Goal: Task Accomplishment & Management: Complete application form

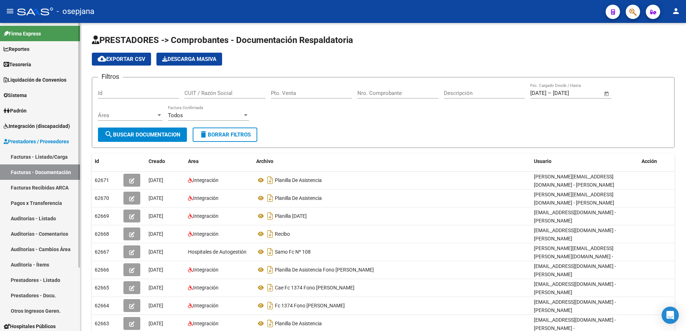
click at [54, 155] on link "Facturas - Listado/Carga" at bounding box center [40, 156] width 80 height 15
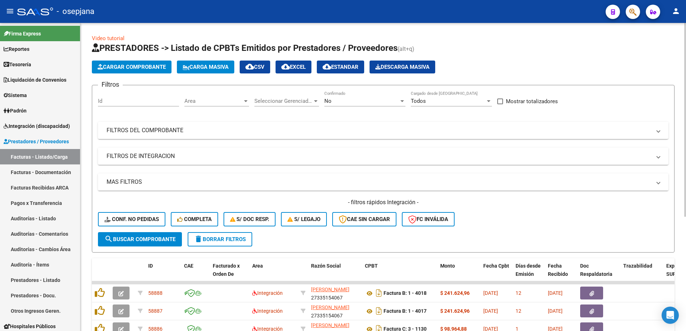
click at [364, 104] on div "No" at bounding box center [361, 101] width 75 height 6
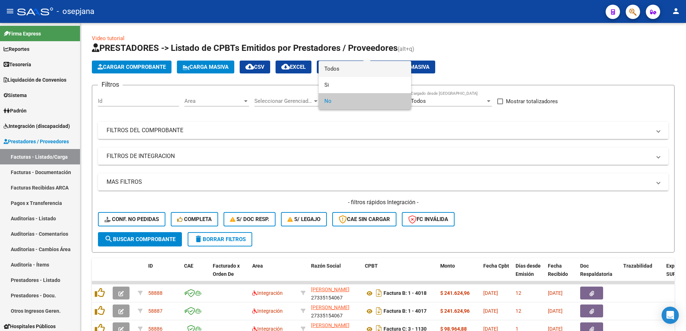
click at [353, 70] on span "Todos" at bounding box center [364, 69] width 81 height 16
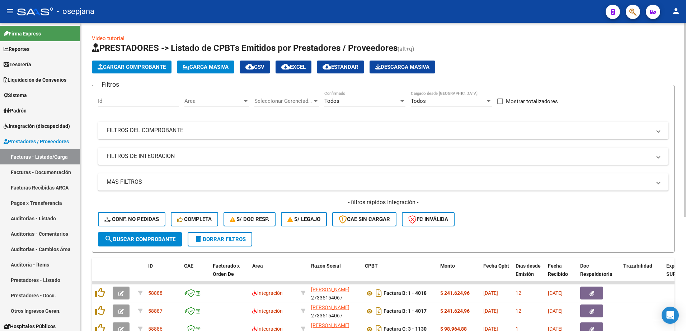
click at [213, 133] on mat-panel-title "FILTROS DEL COMPROBANTE" at bounding box center [379, 131] width 544 height 8
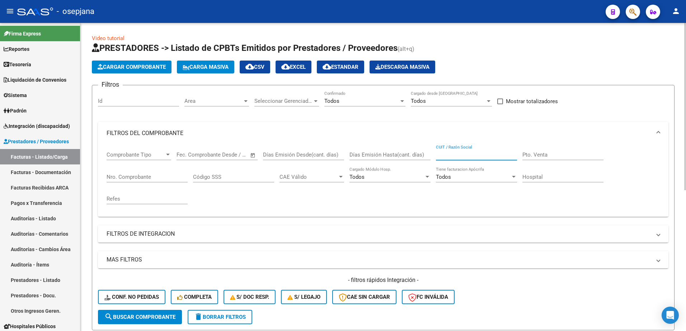
paste input "27349310401"
type input "27349310401"
click at [155, 313] on button "search Buscar Comprobante" at bounding box center [140, 317] width 84 height 14
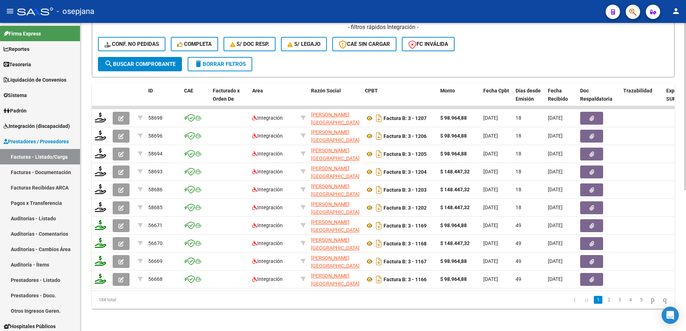
scroll to position [259, 0]
click at [685, 219] on div at bounding box center [685, 247] width 2 height 167
click at [604, 301] on link "2" at bounding box center [608, 300] width 9 height 8
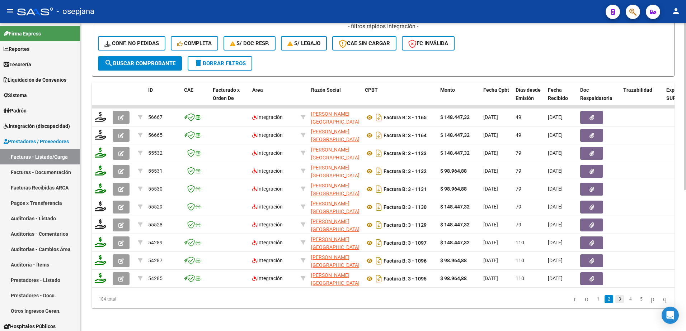
click at [615, 303] on link "3" at bounding box center [619, 300] width 9 height 8
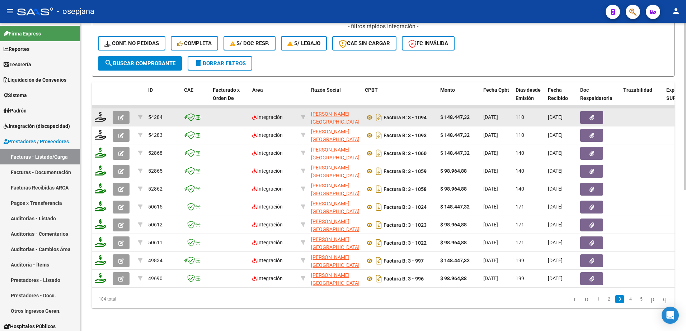
click at [115, 111] on button "button" at bounding box center [121, 117] width 17 height 13
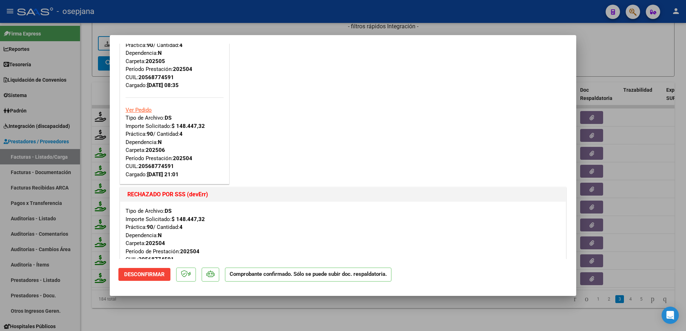
scroll to position [143, 0]
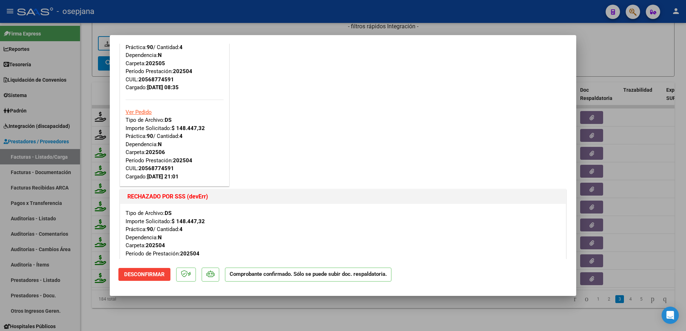
type input "$ 0,00"
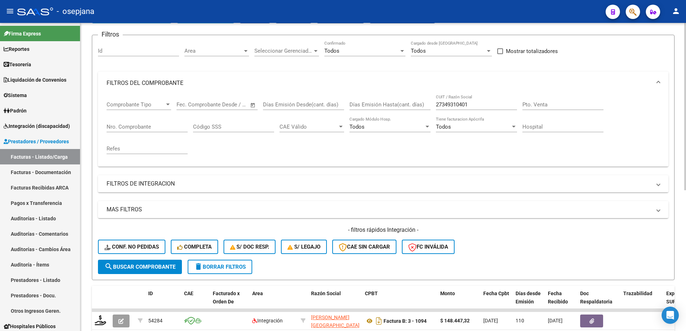
scroll to position [44, 0]
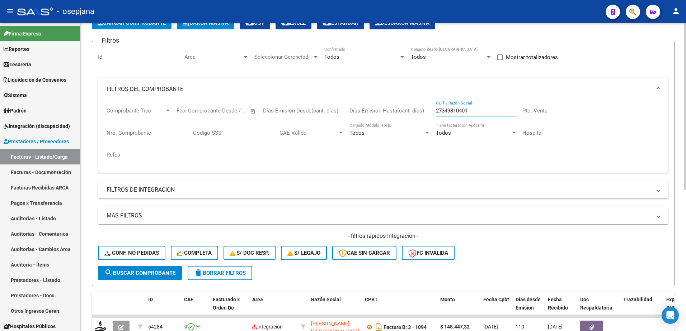
drag, startPoint x: 481, startPoint y: 111, endPoint x: 363, endPoint y: 103, distance: 118.3
click at [363, 103] on div "Comprobante Tipo Comprobante Tipo Start date – End date Fec. Comprobante Desde …" at bounding box center [383, 134] width 553 height 66
paste input "3220810534"
type input "23220810534"
click at [141, 275] on span "search Buscar Comprobante" at bounding box center [139, 273] width 71 height 6
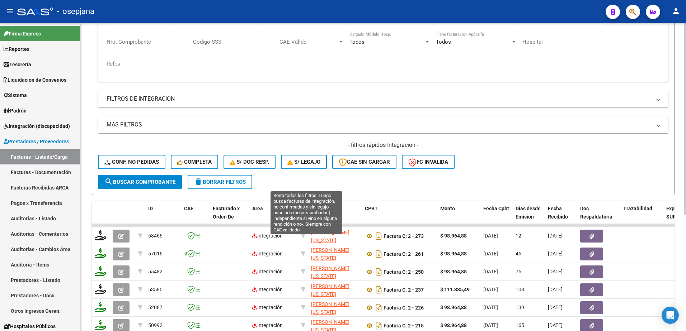
scroll to position [152, 0]
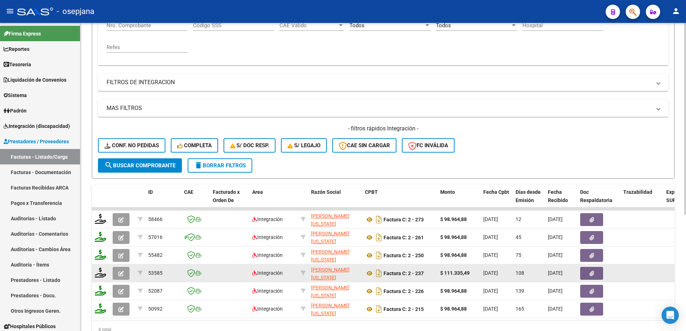
click at [122, 276] on icon "button" at bounding box center [120, 273] width 5 height 5
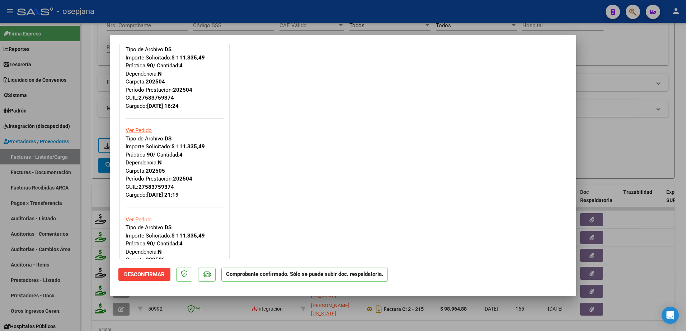
scroll to position [0, 0]
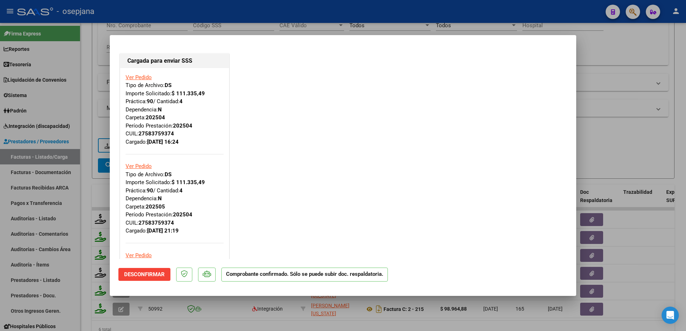
type input "$ 0,00"
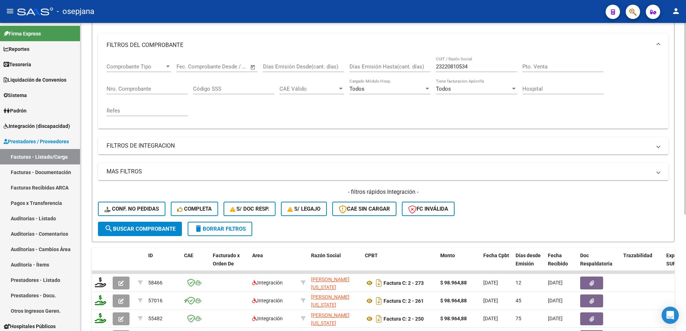
scroll to position [80, 0]
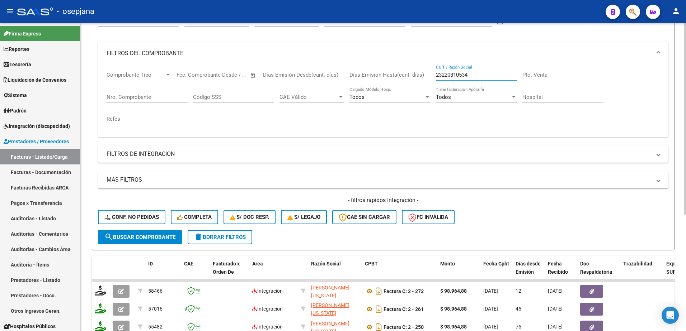
drag, startPoint x: 477, startPoint y: 72, endPoint x: 367, endPoint y: 74, distance: 110.5
click at [367, 74] on div "Comprobante Tipo Comprobante Tipo Start date – End date Fec. Comprobante Desde …" at bounding box center [383, 98] width 553 height 66
paste input "7134332838"
type input "27134332838"
click at [145, 238] on span "search Buscar Comprobante" at bounding box center [139, 237] width 71 height 6
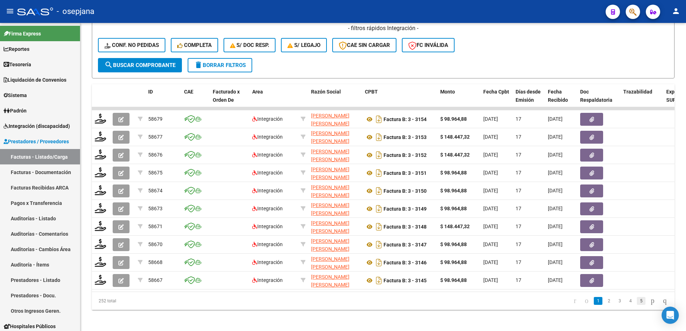
scroll to position [259, 0]
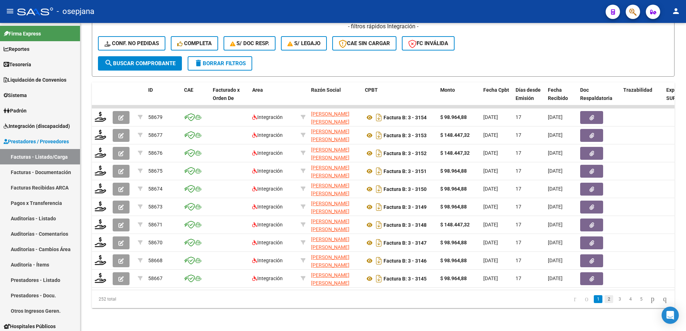
click at [604, 302] on link "2" at bounding box center [608, 300] width 9 height 8
click at [615, 302] on link "3" at bounding box center [619, 300] width 9 height 8
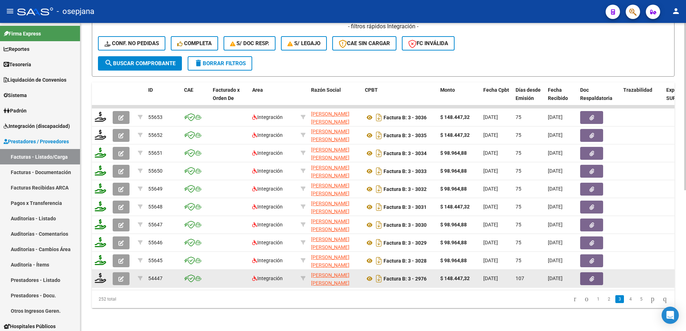
click at [123, 277] on icon "button" at bounding box center [120, 279] width 5 height 5
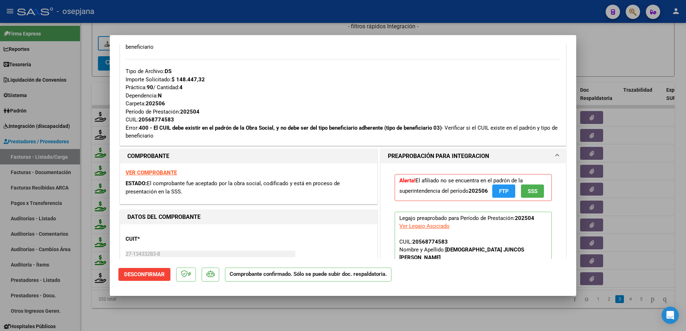
scroll to position [466, 0]
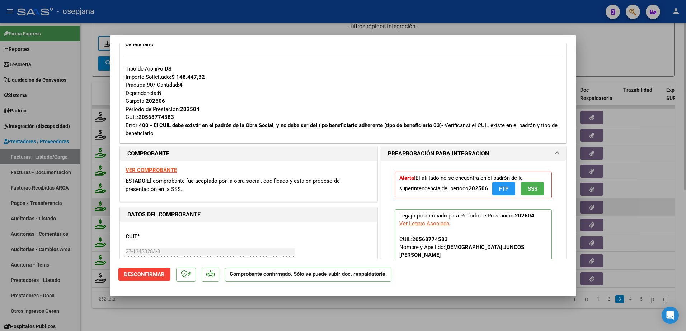
type input "$ 0,00"
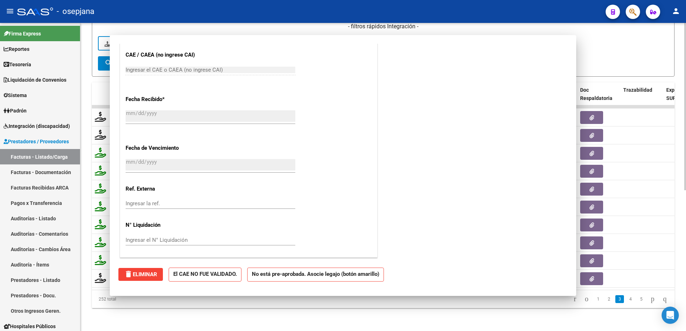
scroll to position [0, 0]
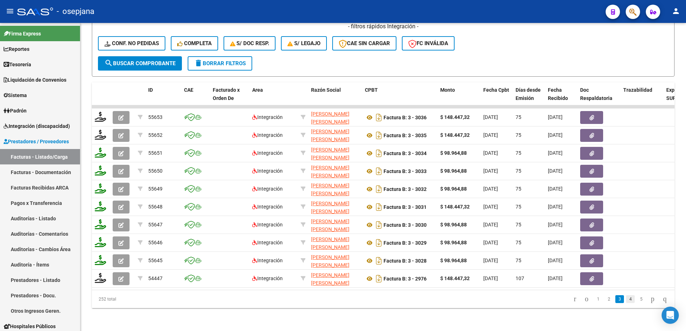
click at [626, 299] on link "4" at bounding box center [630, 300] width 9 height 8
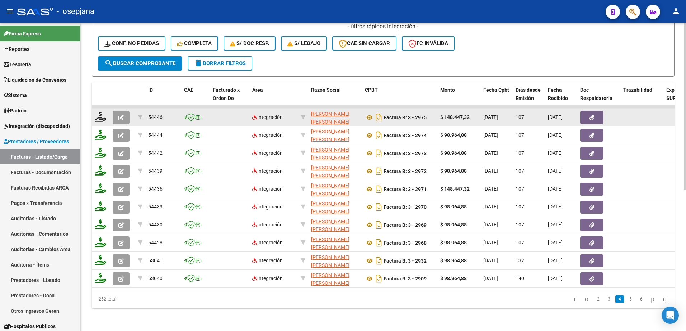
click at [119, 115] on icon "button" at bounding box center [120, 117] width 5 height 5
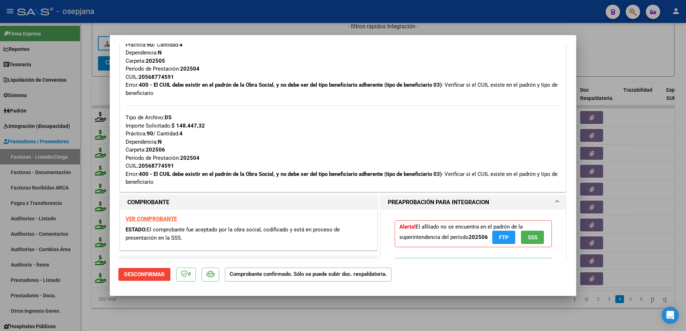
scroll to position [430, 0]
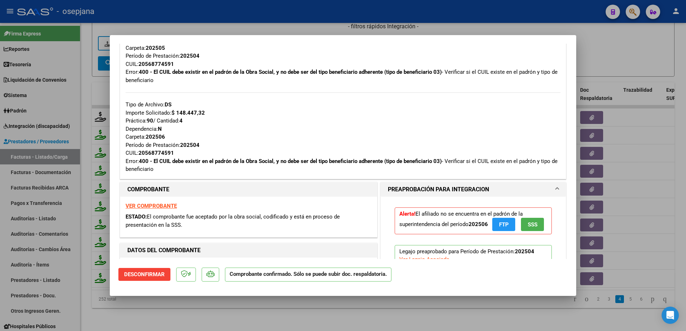
click at [327, 136] on div "Tipo de Archivo: DS Importe Solicitado: $ 148.447,32 Práctica: 90 / Cantidad: 4…" at bounding box center [343, 128] width 435 height 89
type input "$ 0,00"
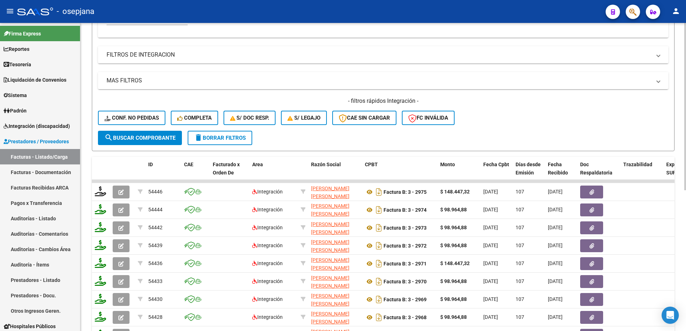
scroll to position [116, 0]
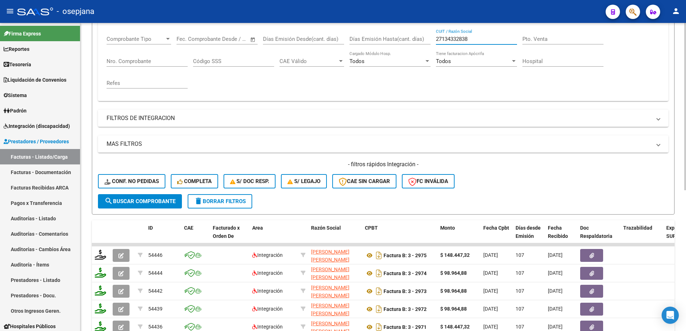
drag, startPoint x: 480, startPoint y: 41, endPoint x: 396, endPoint y: 39, distance: 83.6
click at [396, 39] on div "Comprobante Tipo Comprobante Tipo Start date – End date Fec. Comprobante Desde …" at bounding box center [383, 62] width 553 height 66
paste input "3294052364"
type input "23294052364"
click at [152, 204] on span "search Buscar Comprobante" at bounding box center [139, 201] width 71 height 6
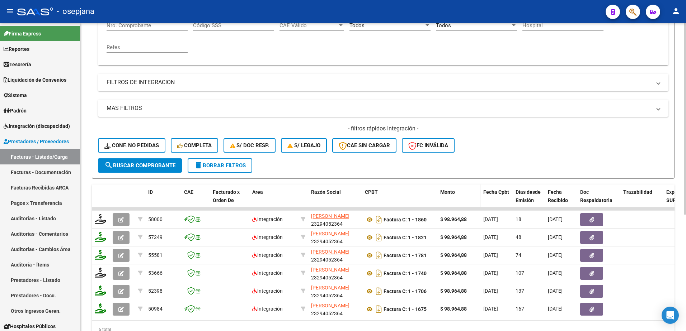
scroll to position [188, 0]
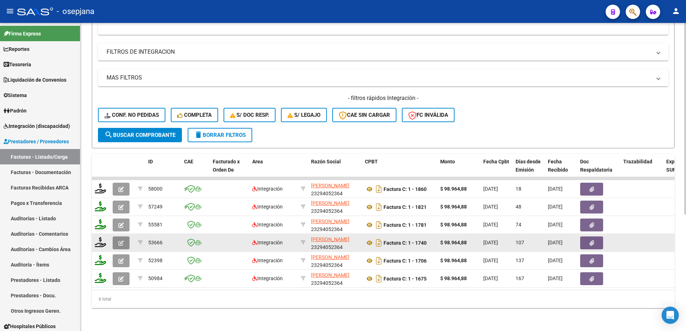
click at [123, 241] on icon "button" at bounding box center [120, 243] width 5 height 5
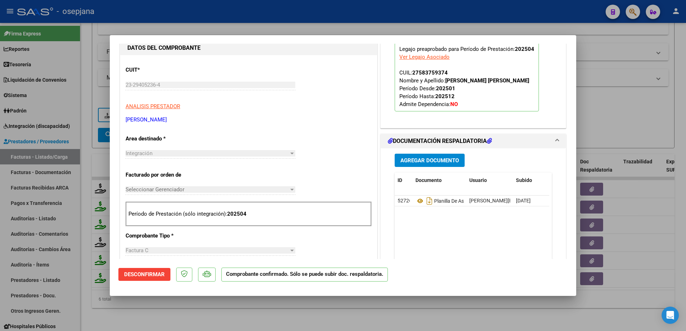
scroll to position [646, 0]
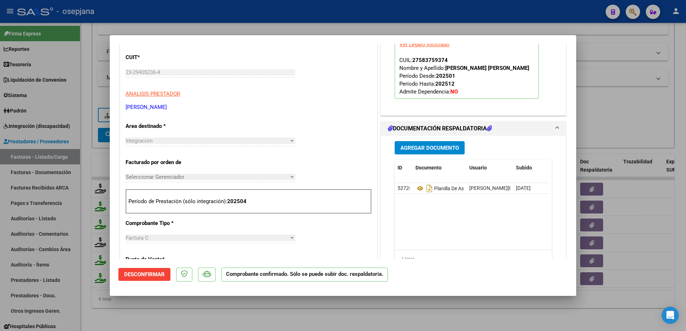
type input "$ 0,00"
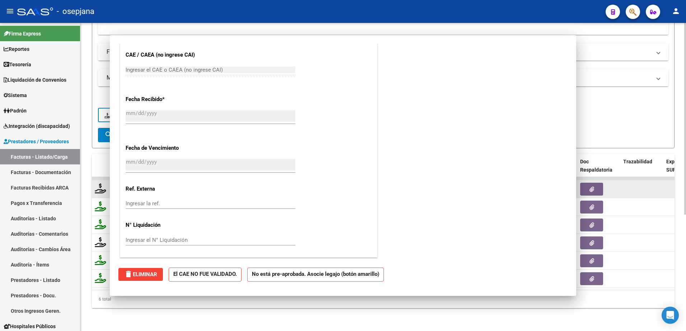
scroll to position [0, 0]
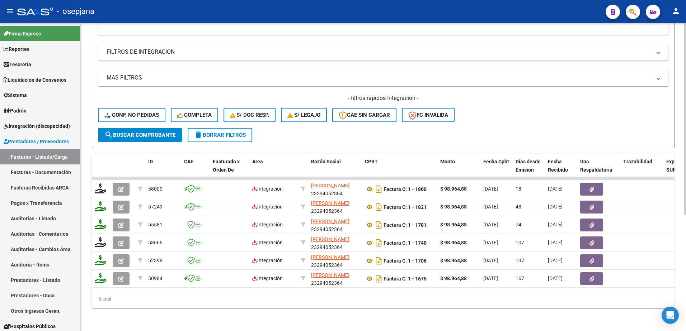
click at [517, 127] on form "Filtros Id Area Area Seleccionar Gerenciador Seleccionar Gerenciador Todos Conf…" at bounding box center [383, 26] width 582 height 246
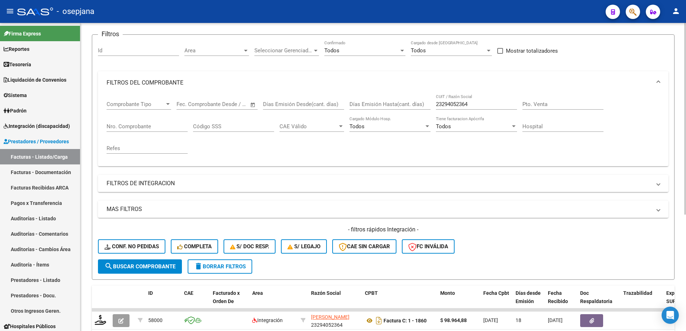
scroll to position [44, 0]
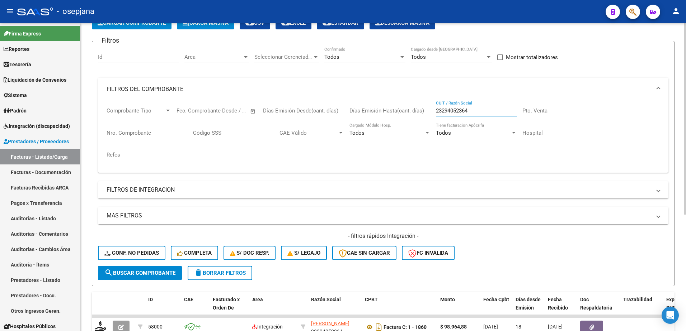
drag, startPoint x: 479, startPoint y: 107, endPoint x: 310, endPoint y: 109, distance: 168.9
click at [310, 109] on div "Comprobante Tipo Comprobante Tipo Start date – End date Fec. Comprobante Desde …" at bounding box center [383, 134] width 553 height 66
paste input "7400062868"
type input "27400062868"
click at [136, 271] on span "search Buscar Comprobante" at bounding box center [139, 273] width 71 height 6
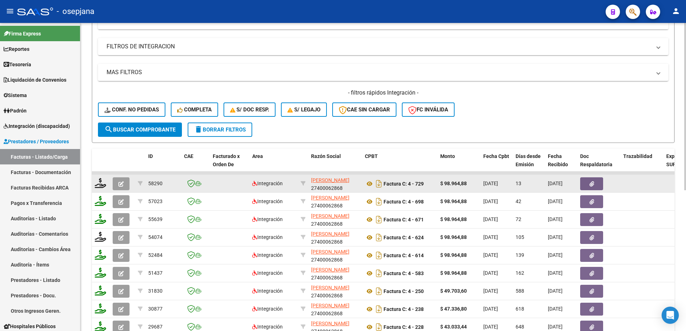
scroll to position [223, 0]
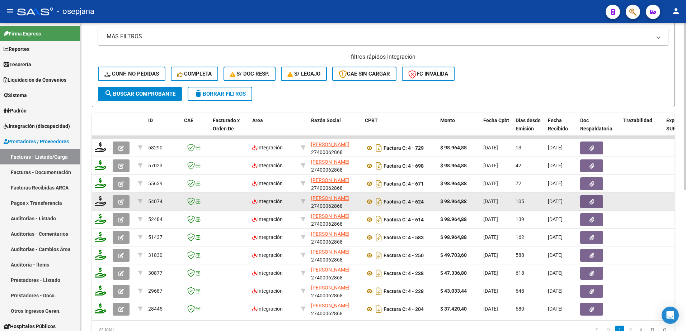
click at [123, 201] on icon "button" at bounding box center [120, 201] width 5 height 5
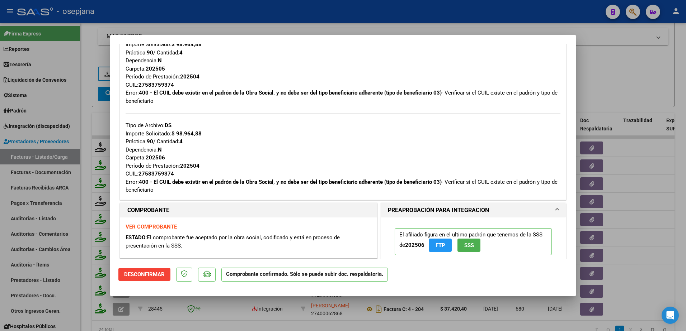
scroll to position [430, 0]
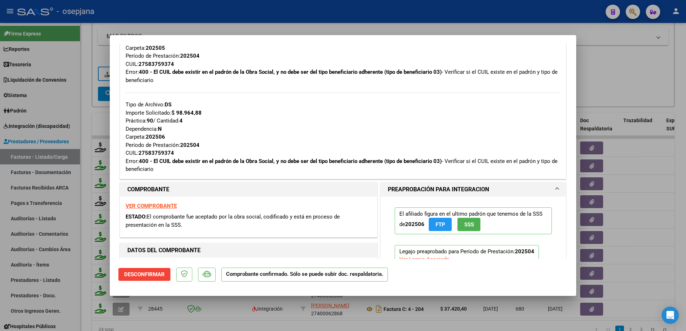
click at [336, 136] on div "Tipo de Archivo: DS Importe Solicitado: $ 98.964,88 Práctica: 90 / Cantidad: 4 …" at bounding box center [343, 128] width 435 height 89
type input "$ 0,00"
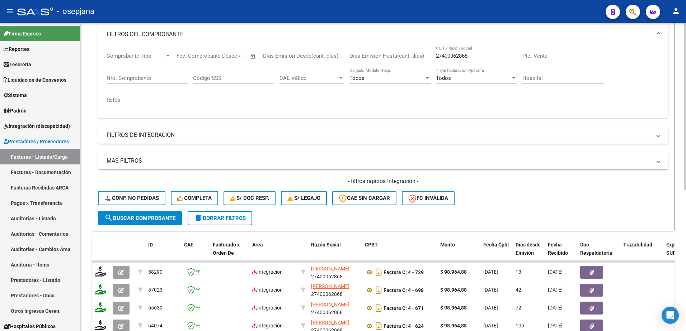
scroll to position [80, 0]
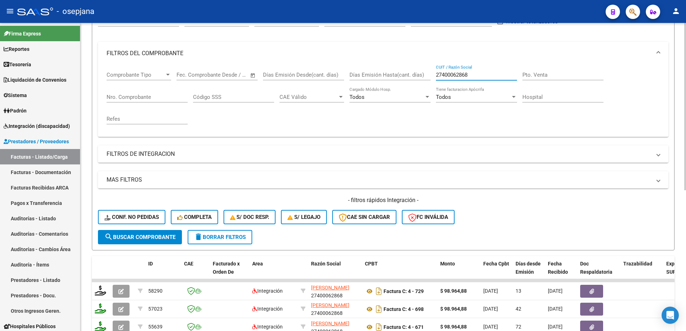
drag, startPoint x: 474, startPoint y: 76, endPoint x: 330, endPoint y: 75, distance: 143.8
click at [330, 75] on div "Comprobante Tipo Comprobante Tipo Start date – End date Fec. Comprobante Desde …" at bounding box center [383, 98] width 553 height 66
paste input "30713516607"
type input "30713516607"
click at [141, 99] on input "Nro. Comprobante" at bounding box center [147, 97] width 81 height 6
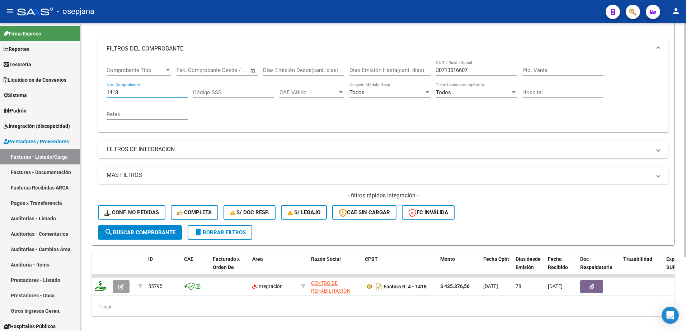
scroll to position [98, 0]
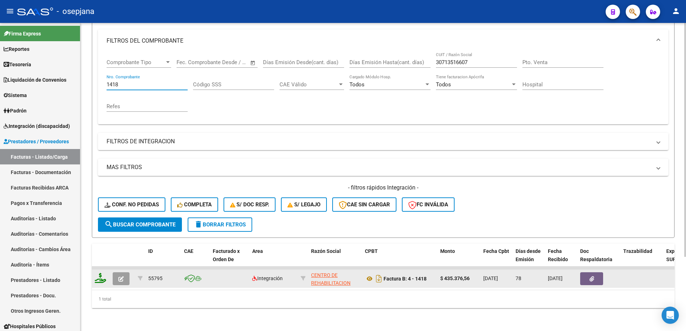
type input "1418"
click at [124, 275] on button "button" at bounding box center [121, 279] width 17 height 13
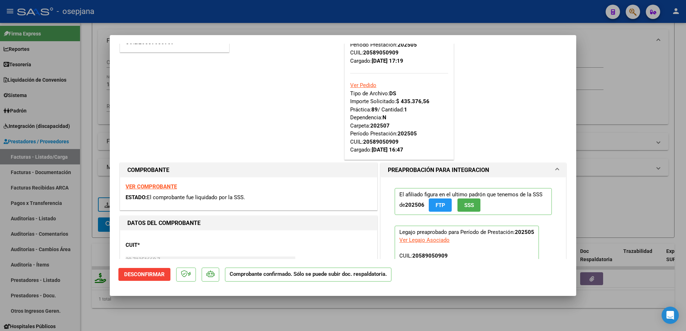
scroll to position [179, 0]
click at [312, 139] on div "ACEPTADO POR SSS (devOk) Tipo de Archivo: DS Importe Solicitado: $ 435.376,56 P…" at bounding box center [287, 17] width 112 height 288
type input "$ 0,00"
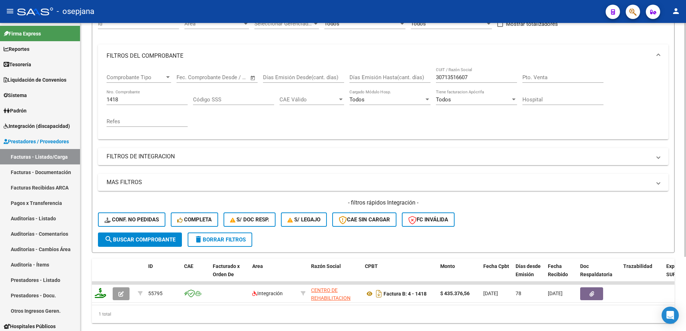
scroll to position [62, 0]
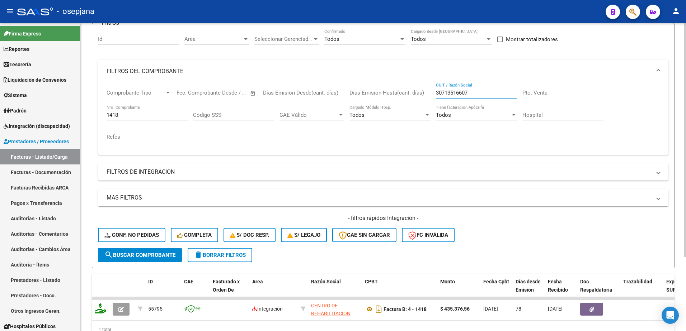
drag, startPoint x: 472, startPoint y: 92, endPoint x: 352, endPoint y: 89, distance: 119.8
click at [354, 89] on div "Comprobante Tipo Comprobante Tipo Start date – End date Fec. Comprobante Desde …" at bounding box center [383, 116] width 553 height 66
paste input "4969184"
type input "30714969184"
drag, startPoint x: 94, startPoint y: 114, endPoint x: 73, endPoint y: 114, distance: 21.2
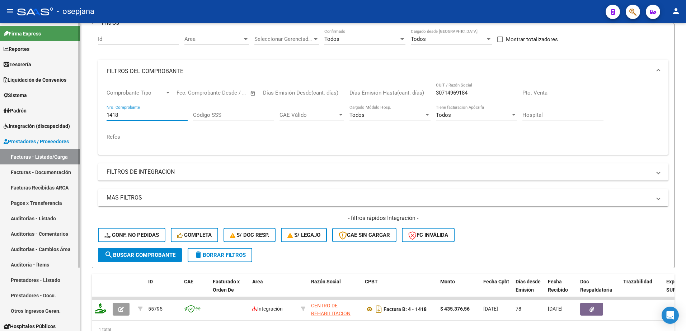
click at [74, 114] on mat-sidenav-container "Firma Express Reportes Tablero de Control Ingresos Percibidos Análisis de todos…" at bounding box center [343, 177] width 686 height 308
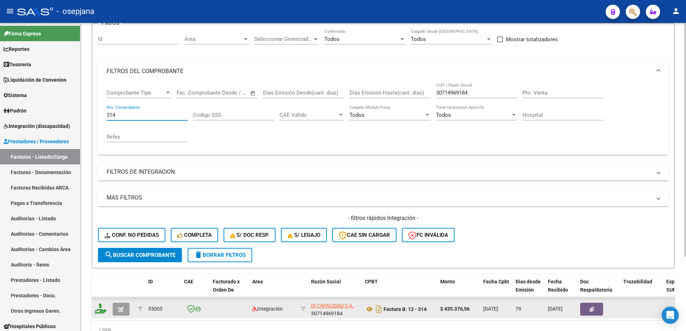
type input "314"
click at [127, 308] on button "button" at bounding box center [121, 309] width 17 height 13
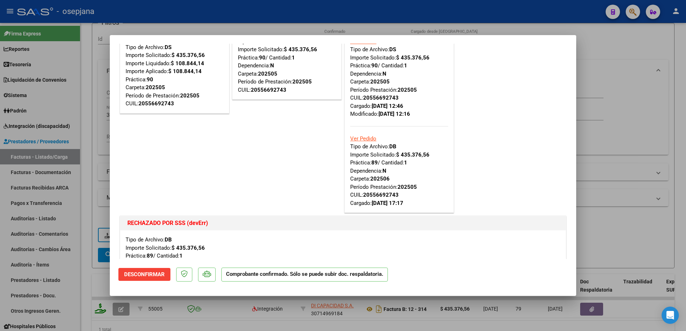
scroll to position [0, 0]
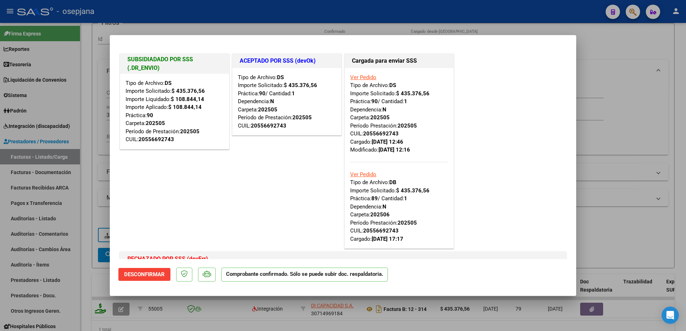
click at [251, 168] on div "ACEPTADO POR SSS (devOk) Tipo de Archivo: DS Importe Solicitado: $ 435.376,56 P…" at bounding box center [287, 151] width 112 height 199
type input "$ 0,00"
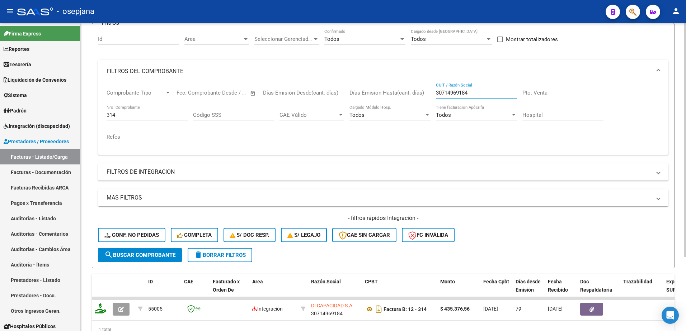
drag, startPoint x: 473, startPoint y: 91, endPoint x: 360, endPoint y: 93, distance: 113.0
click at [360, 93] on div "Comprobante Tipo Comprobante Tipo Start date – End date Fec. Comprobante Desde …" at bounding box center [383, 116] width 553 height 66
paste input "2037992037"
type input "20379920374"
drag, startPoint x: 124, startPoint y: 115, endPoint x: 58, endPoint y: 94, distance: 68.8
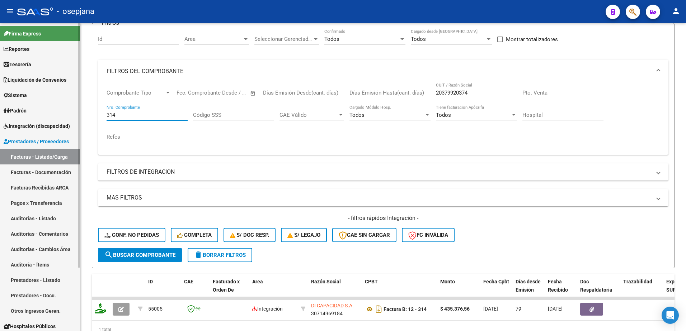
click at [62, 111] on mat-sidenav-container "Firma Express Reportes Tablero de Control Ingresos Percibidos Análisis de todos…" at bounding box center [343, 177] width 686 height 308
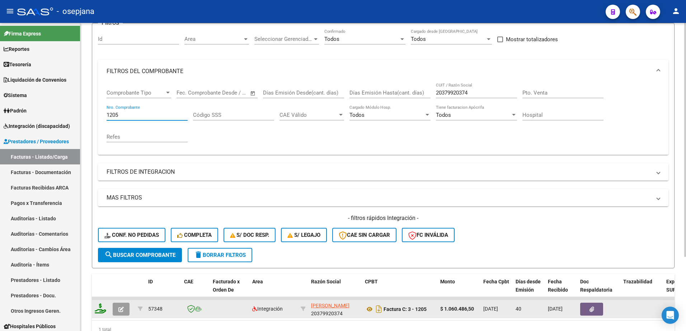
type input "1205"
click at [121, 311] on icon "button" at bounding box center [120, 309] width 5 height 5
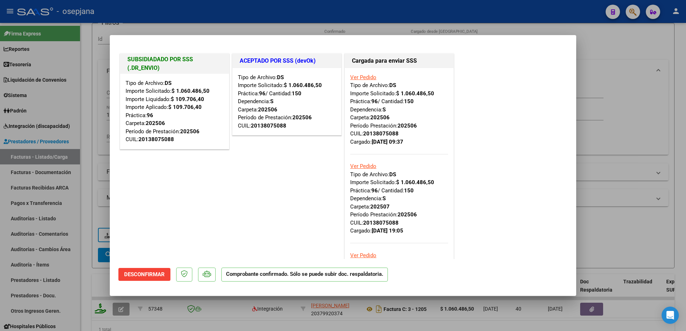
click at [213, 177] on div "SUBSIDIADADO POR SSS (.DR_ENVIO) Tipo de Archivo: DS Importe Solicitado: $ 1.06…" at bounding box center [174, 236] width 112 height 369
type input "$ 0,00"
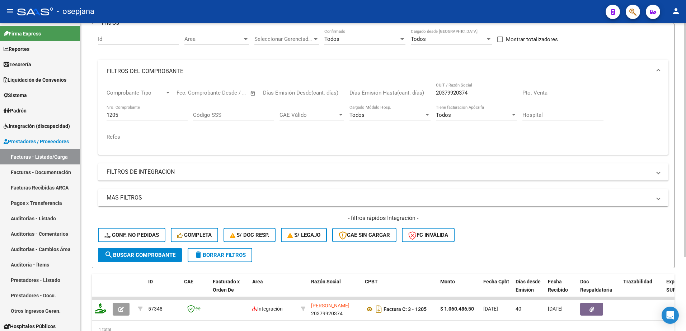
scroll to position [26, 0]
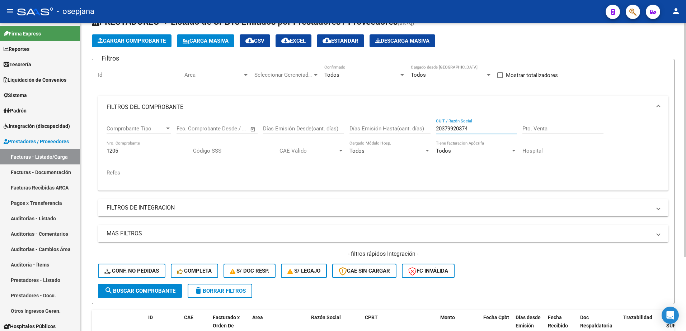
drag, startPoint x: 477, startPoint y: 129, endPoint x: 360, endPoint y: 128, distance: 117.6
click at [363, 128] on div "Comprobante Tipo Comprobante Tipo Start date – End date Fec. Comprobante Desde …" at bounding box center [383, 152] width 553 height 66
paste input "7270371677"
type input "27270371677"
drag, startPoint x: 104, startPoint y: 149, endPoint x: 89, endPoint y: 148, distance: 15.5
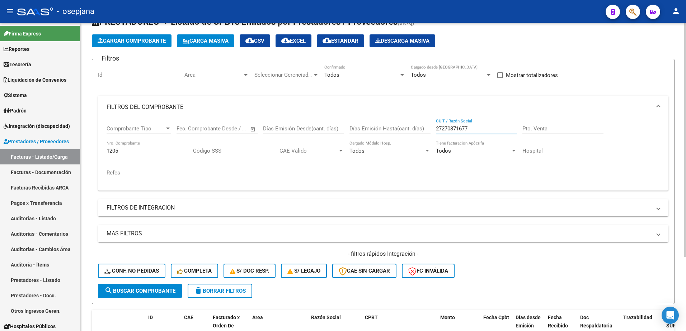
click at [93, 148] on form "Filtros Id Area Area Seleccionar Gerenciador Seleccionar Gerenciador Todos Conf…" at bounding box center [383, 182] width 582 height 246
type input "452"
click at [114, 294] on span "search Buscar Comprobante" at bounding box center [139, 291] width 71 height 6
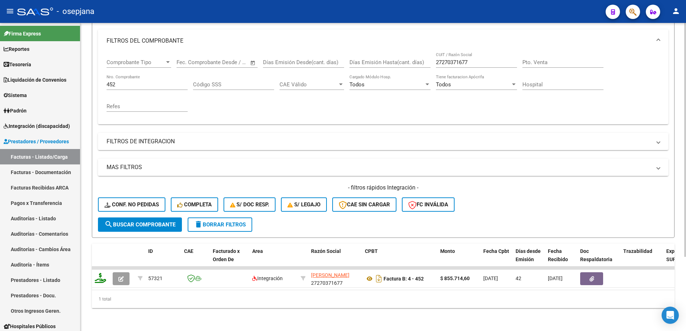
scroll to position [98, 0]
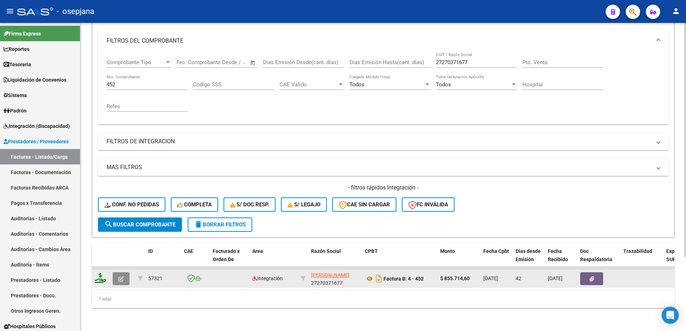
click at [122, 277] on icon "button" at bounding box center [120, 279] width 5 height 5
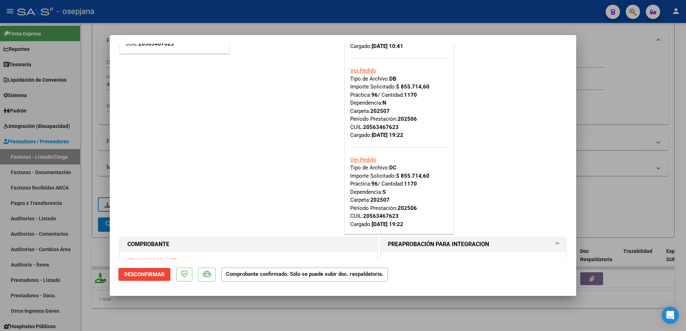
scroll to position [108, 0]
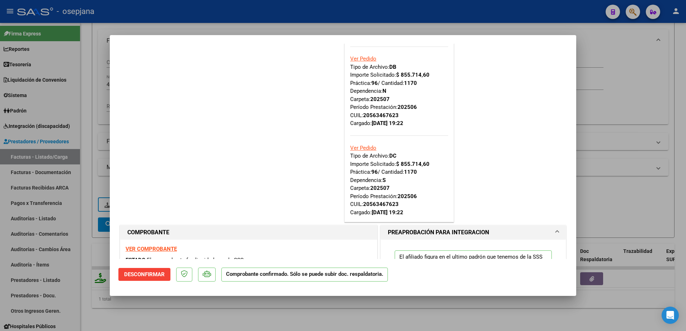
click at [240, 117] on div "ACEPTADO POR SSS (devOk) Tipo de Archivo: DS Importe Solicitado: $ 855.714,60 P…" at bounding box center [287, 84] width 112 height 280
